Goal: Find specific page/section: Find specific page/section

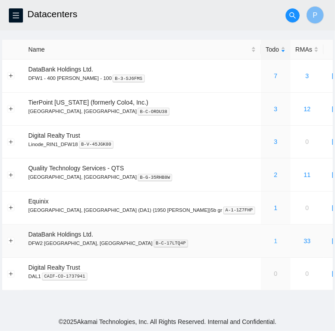
click at [274, 238] on link "1" at bounding box center [276, 241] width 4 height 7
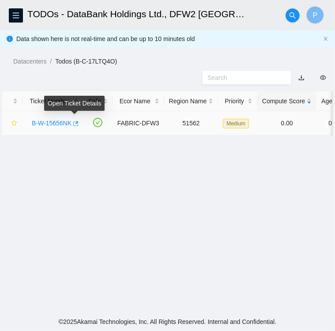
click at [76, 127] on span "button" at bounding box center [75, 124] width 6 height 7
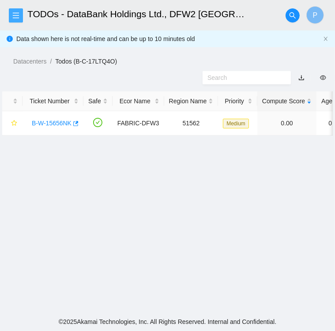
click at [19, 18] on icon "menu" at bounding box center [15, 15] width 7 height 7
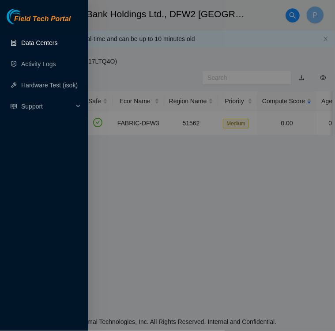
click at [29, 45] on link "Data Centers" at bounding box center [39, 42] width 36 height 7
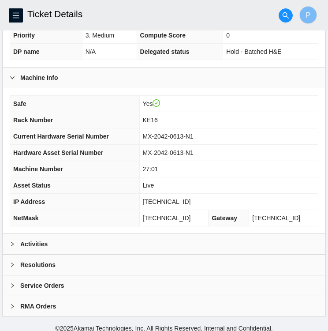
scroll to position [230, 0]
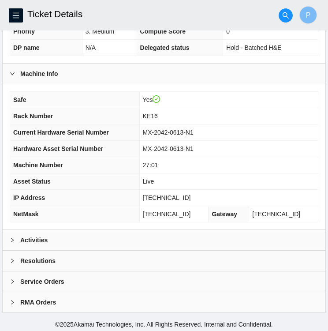
click at [14, 242] on div at bounding box center [15, 240] width 11 height 10
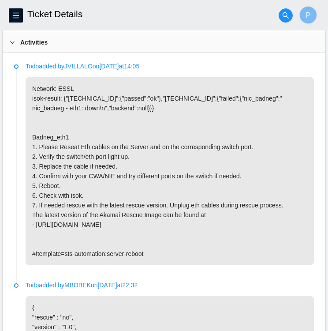
scroll to position [427, 0]
